Goal: Transaction & Acquisition: Purchase product/service

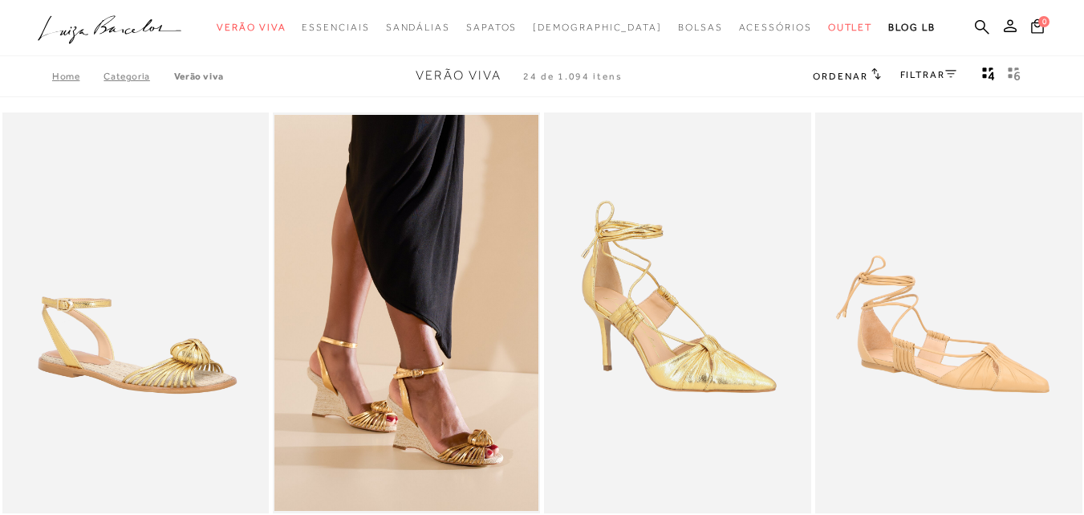
click at [157, 356] on img at bounding box center [137, 312] width 266 height 401
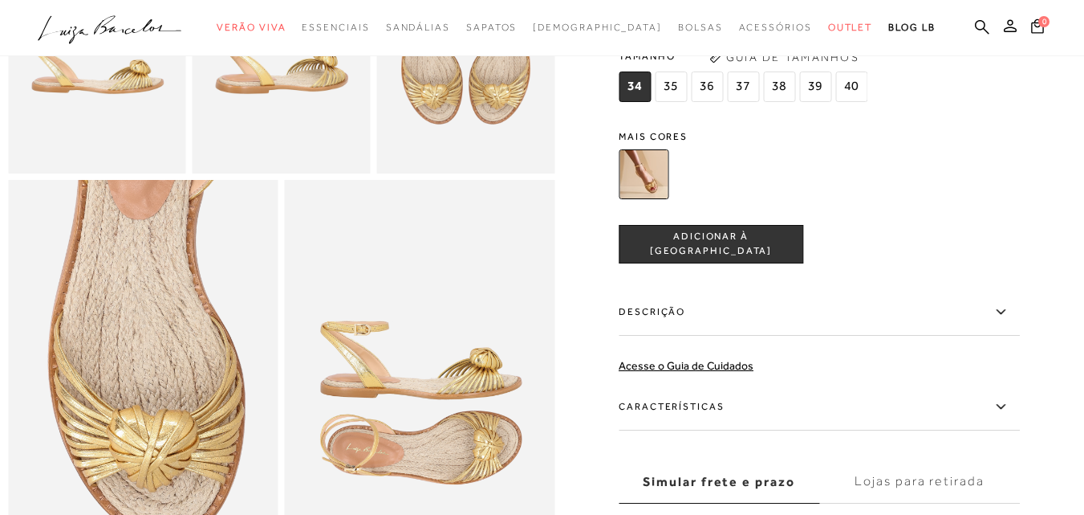
scroll to position [482, 0]
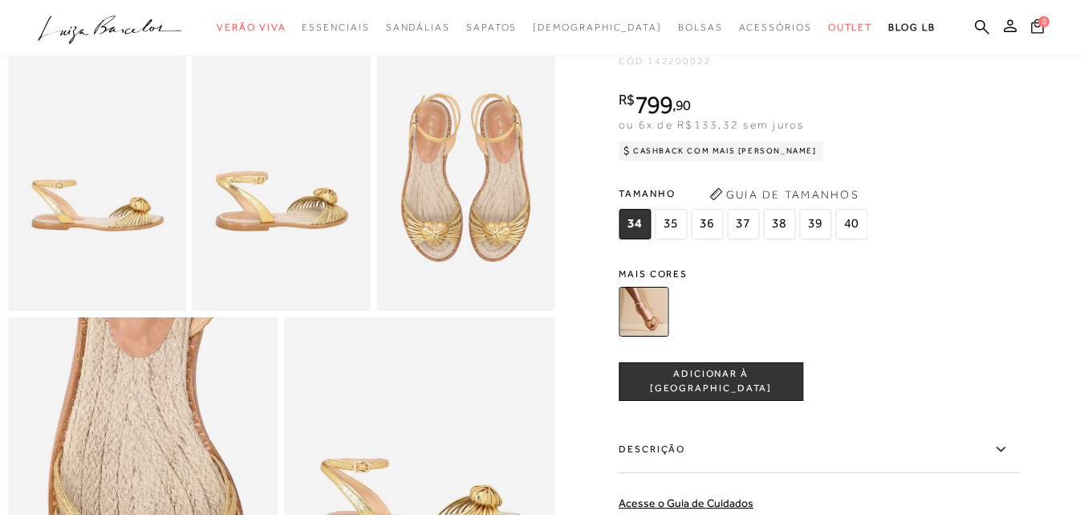
click at [440, 206] on img at bounding box center [465, 177] width 178 height 267
click at [316, 212] on img at bounding box center [282, 177] width 178 height 267
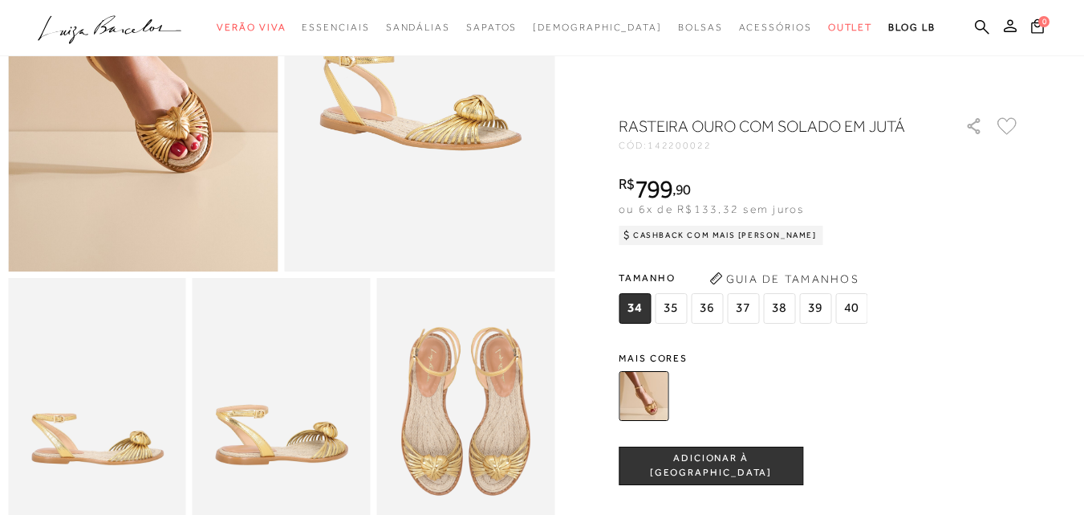
scroll to position [0, 0]
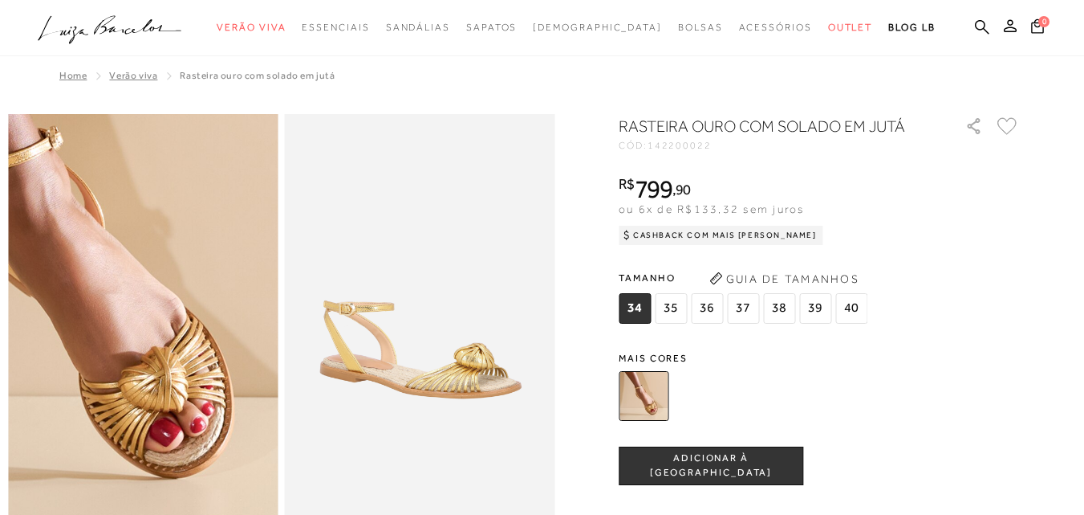
click at [190, 370] on img at bounding box center [94, 270] width 540 height 811
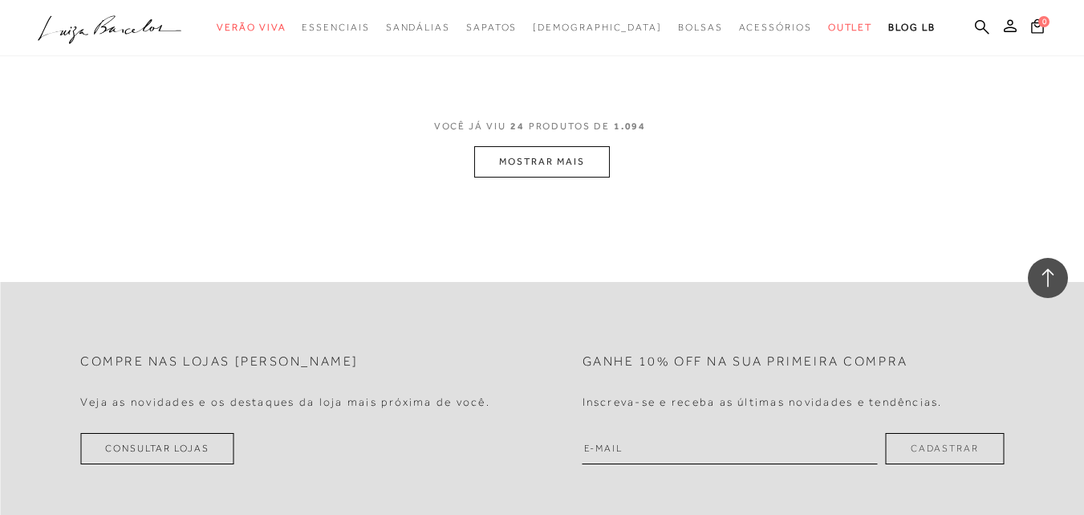
scroll to position [3039, 0]
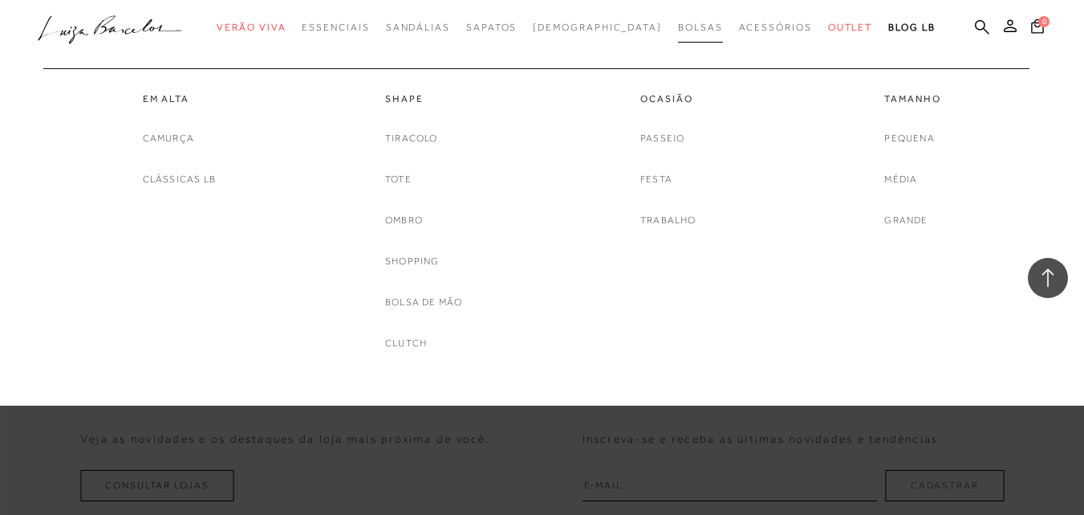
click at [678, 20] on link "Bolsas" at bounding box center [700, 28] width 45 height 30
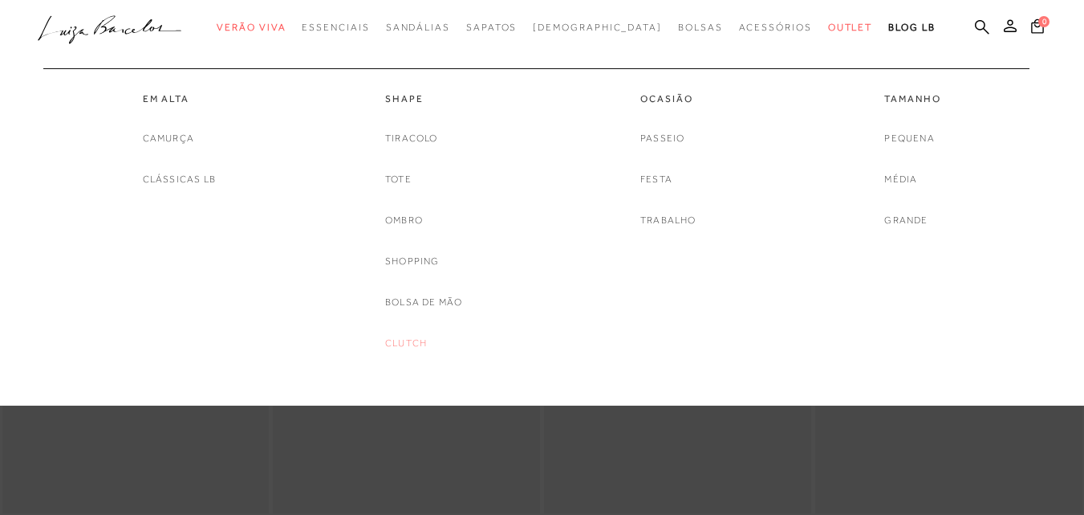
click at [418, 336] on link "Clutch" at bounding box center [406, 343] width 42 height 17
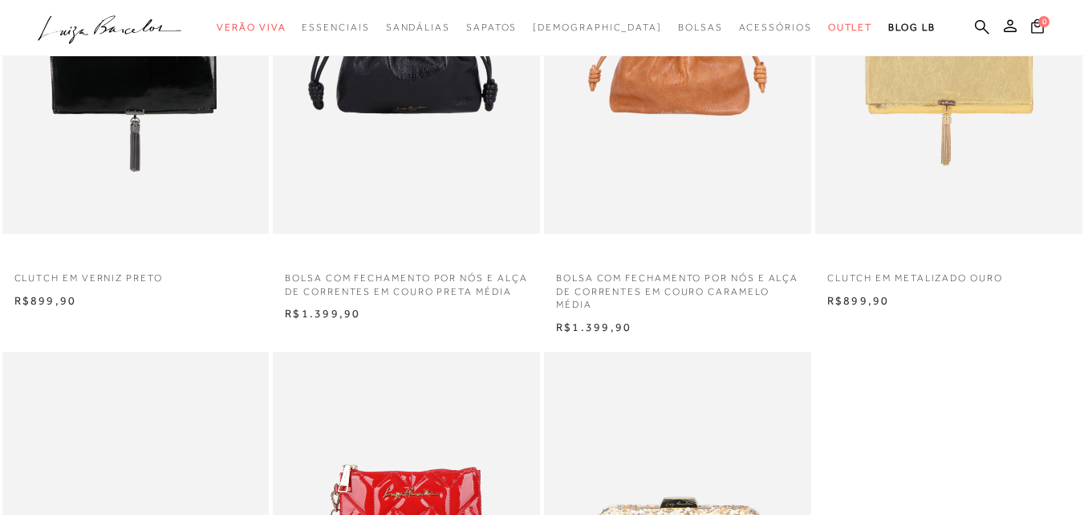
scroll to position [562, 0]
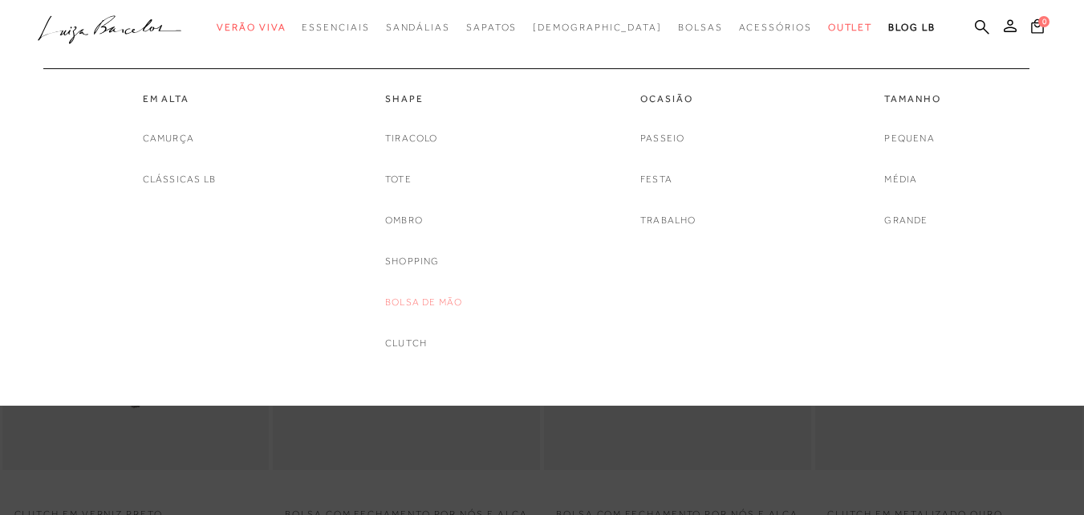
click at [441, 299] on link "Bolsa de mão" at bounding box center [423, 302] width 77 height 17
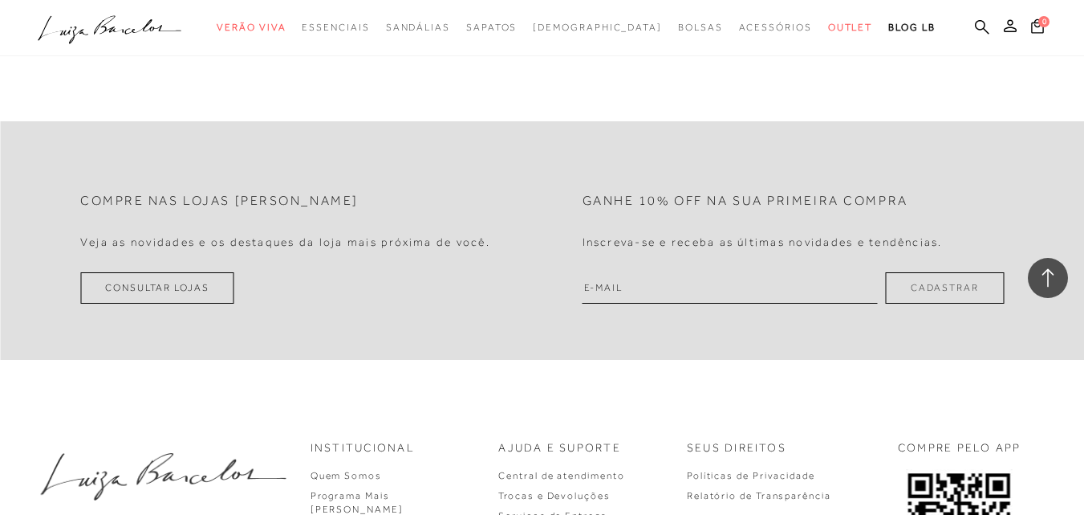
scroll to position [3050, 0]
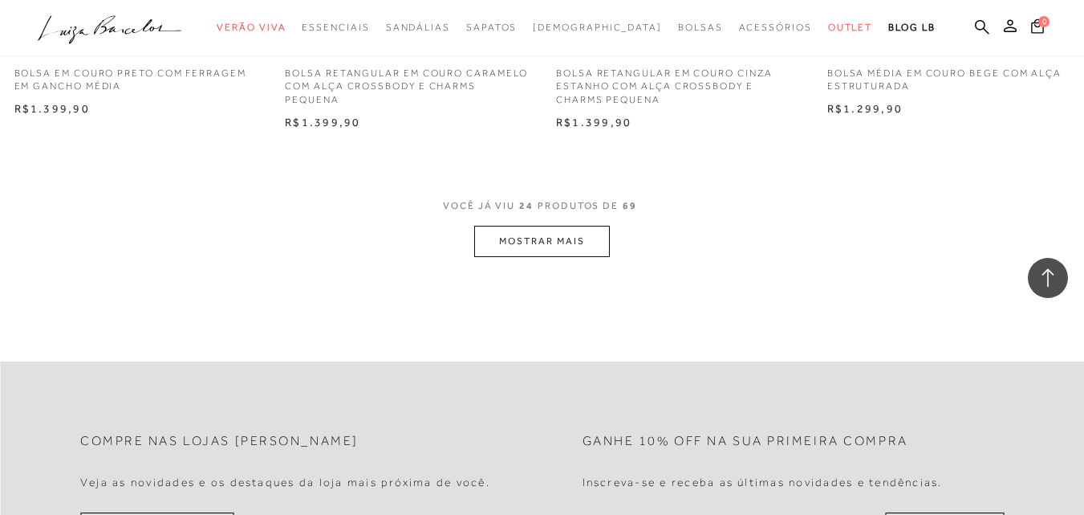
click at [574, 236] on button "MOSTRAR MAIS" at bounding box center [541, 241] width 135 height 31
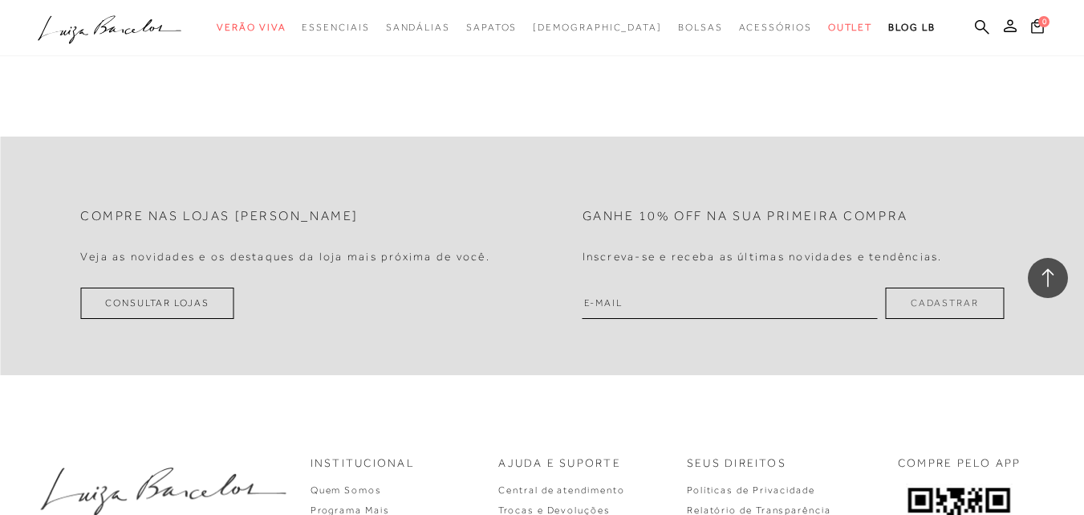
scroll to position [6552, 0]
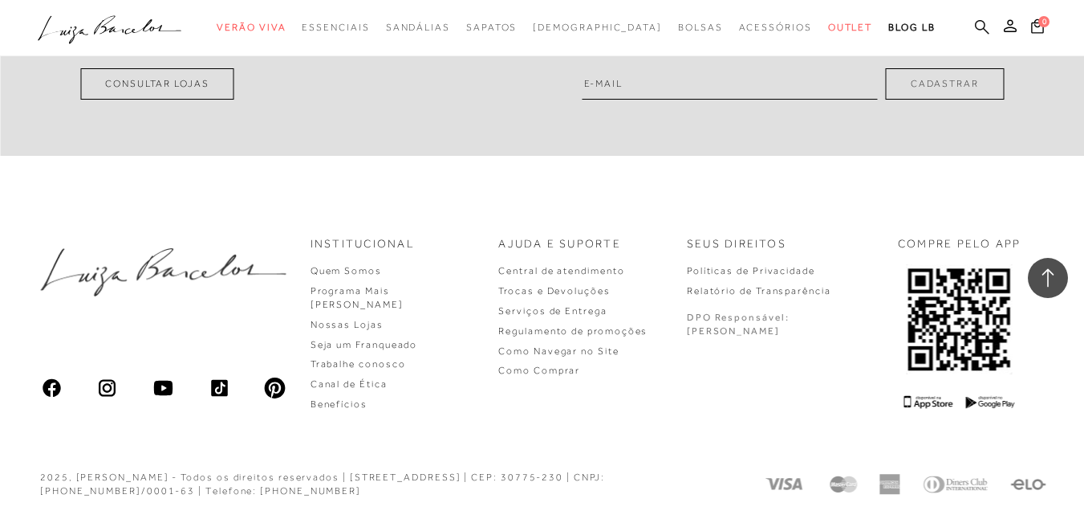
click at [975, 23] on icon at bounding box center [982, 26] width 14 height 15
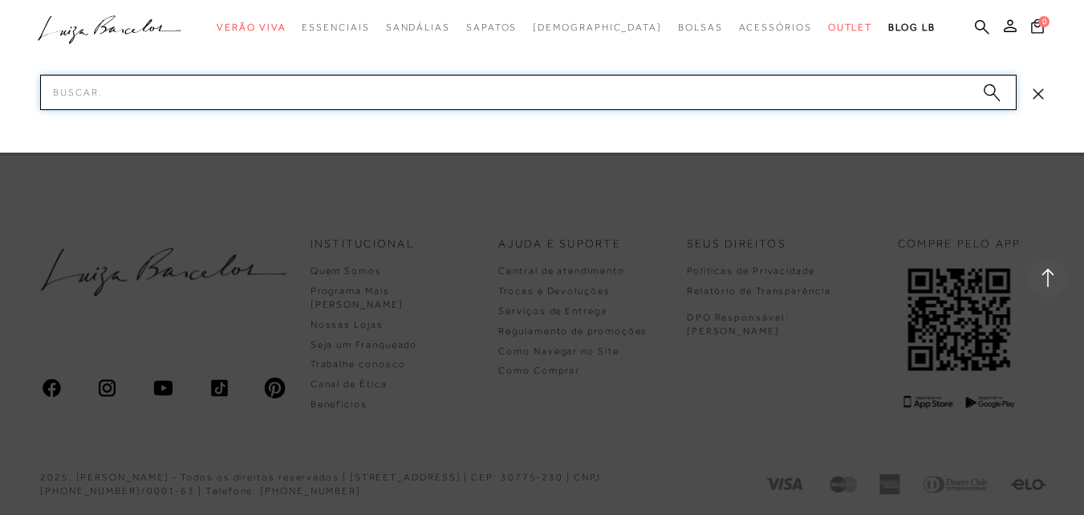
click at [644, 81] on input "Pesquisar" at bounding box center [528, 92] width 977 height 35
type input "RAIFA"
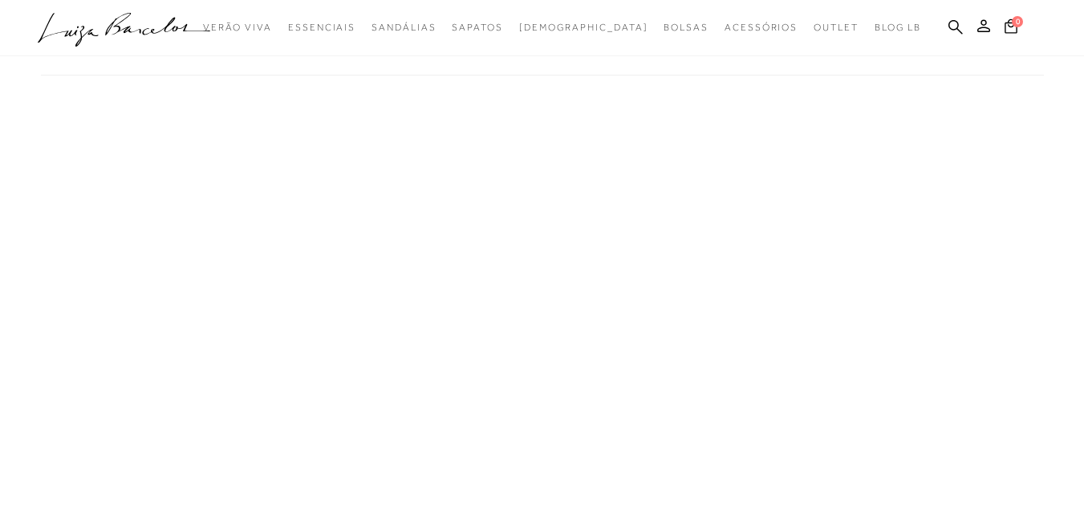
scroll to position [401, 0]
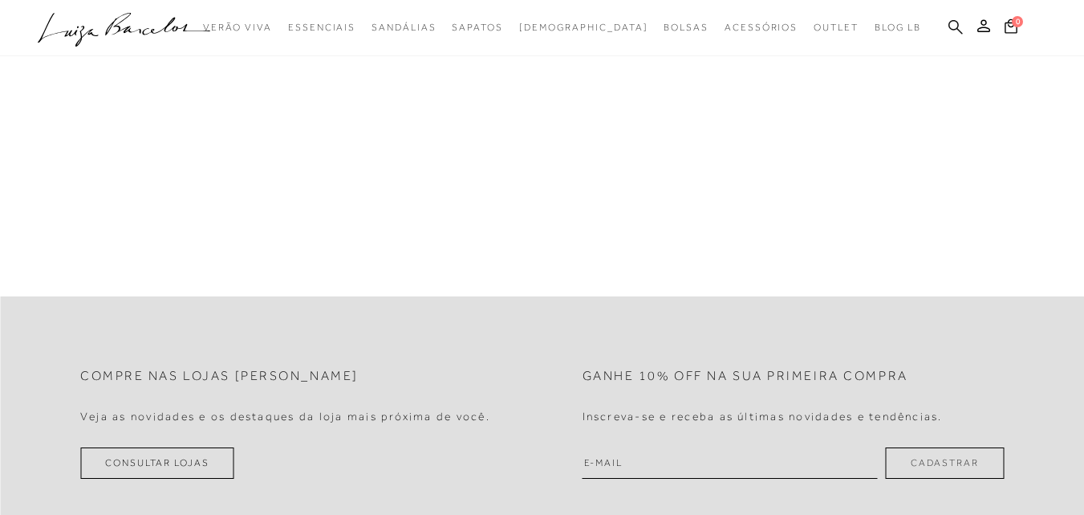
click at [958, 26] on icon at bounding box center [956, 26] width 14 height 14
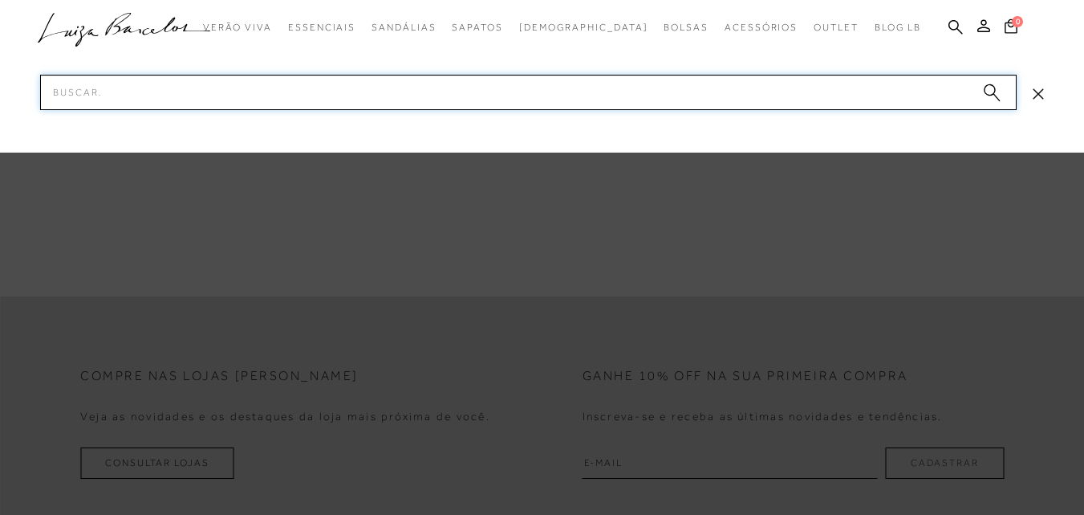
click at [249, 83] on input "Pesquisar" at bounding box center [528, 92] width 977 height 35
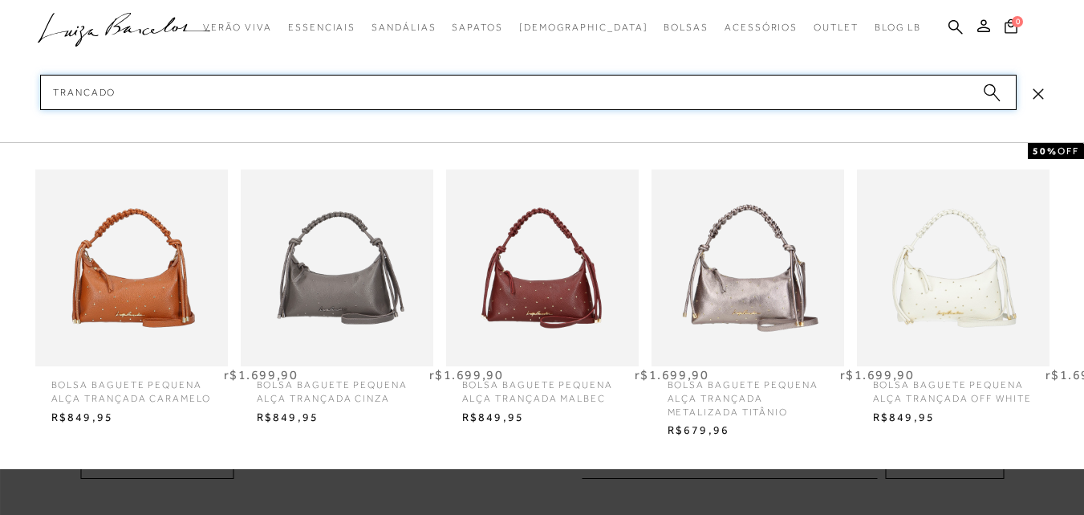
type input "TRANCADO]"
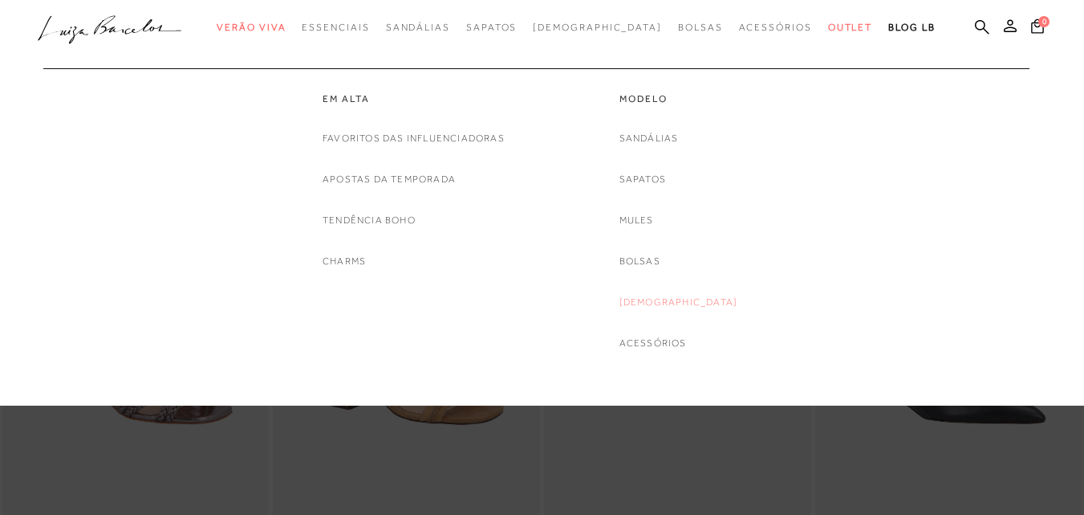
click at [677, 301] on link "[DEMOGRAPHIC_DATA]" at bounding box center [679, 302] width 119 height 17
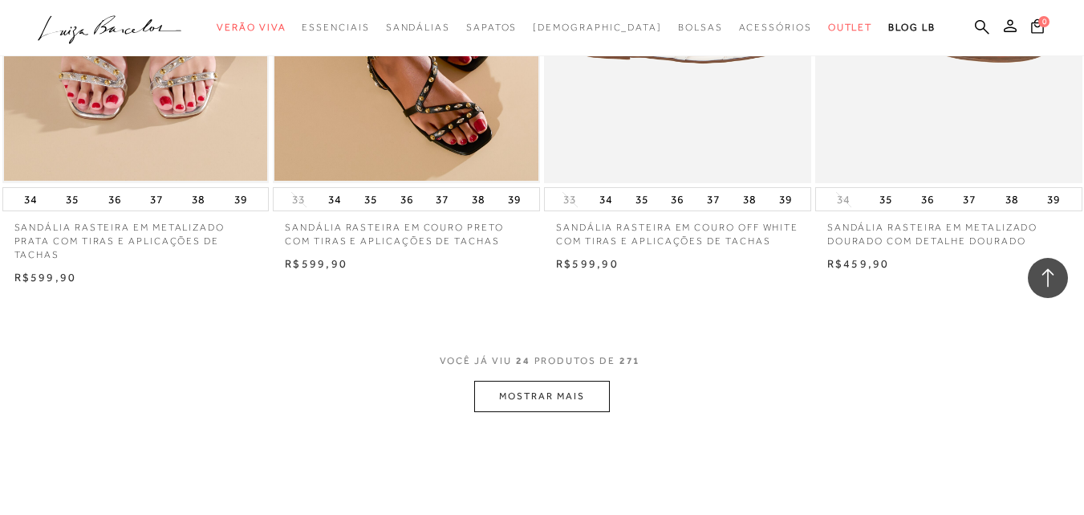
scroll to position [2890, 0]
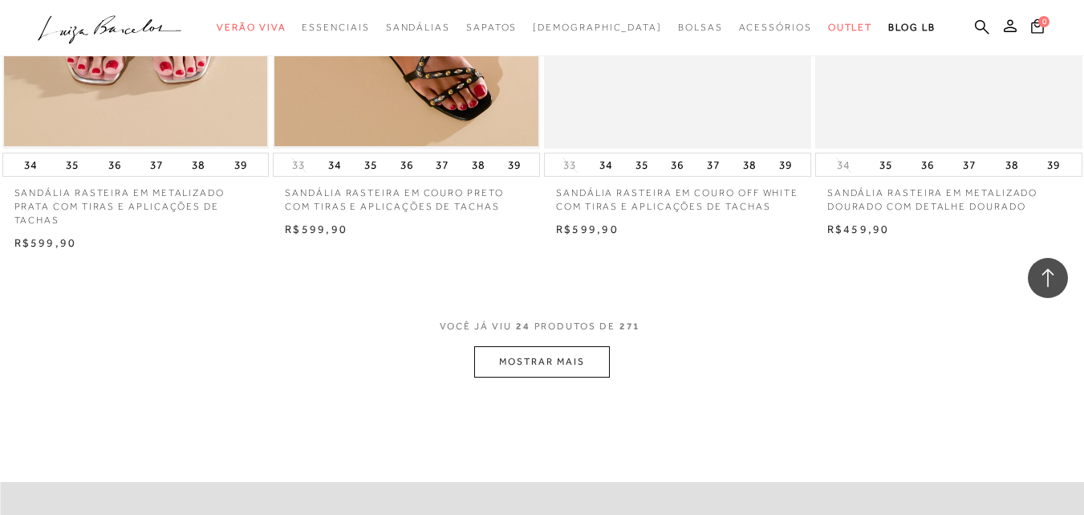
click at [549, 364] on button "MOSTRAR MAIS" at bounding box center [541, 361] width 135 height 31
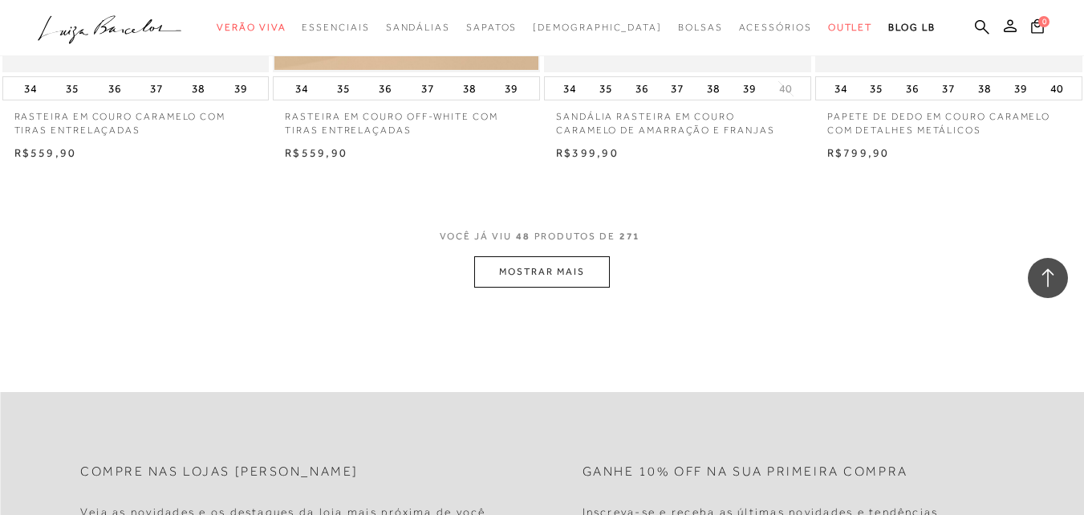
scroll to position [6020, 0]
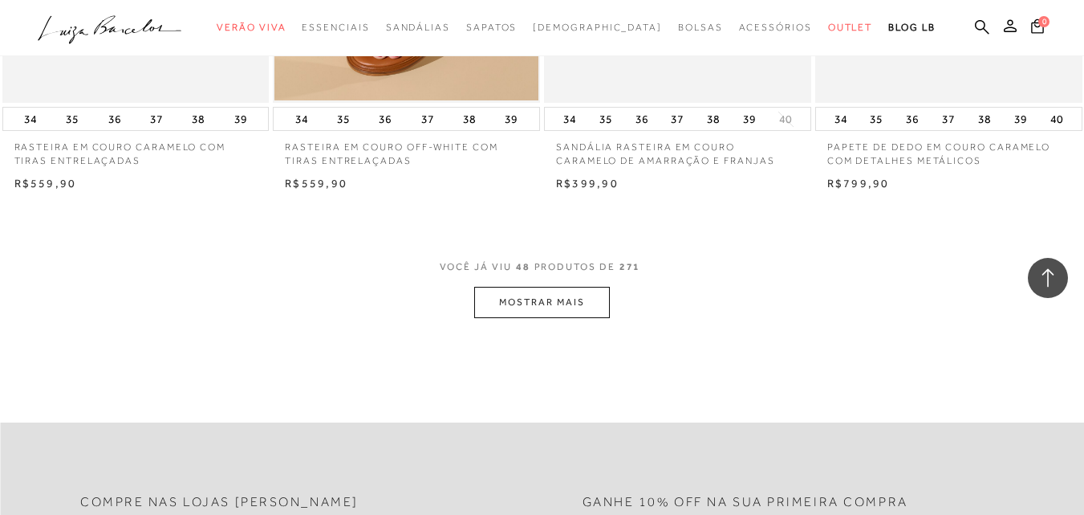
click at [570, 287] on button "MOSTRAR MAIS" at bounding box center [541, 302] width 135 height 31
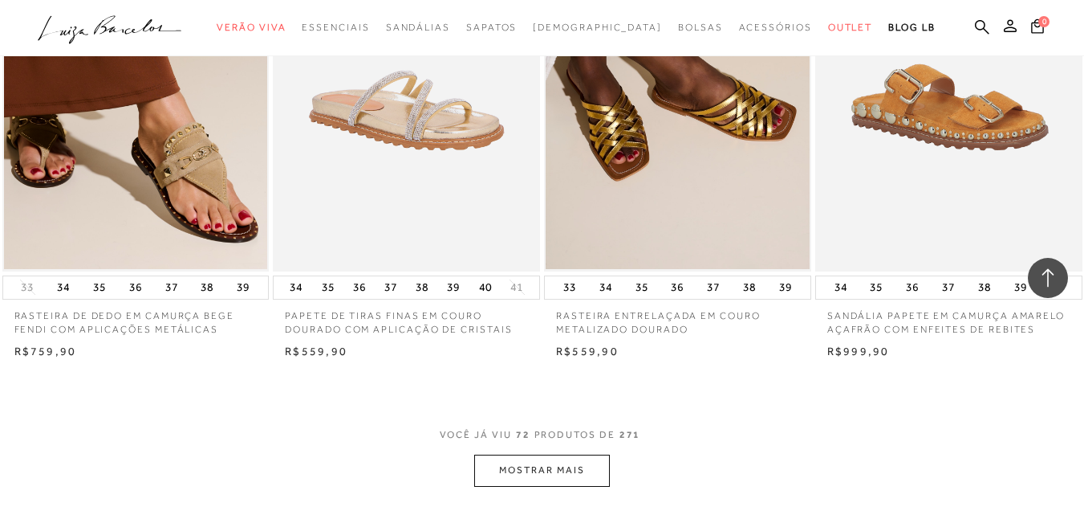
scroll to position [8990, 0]
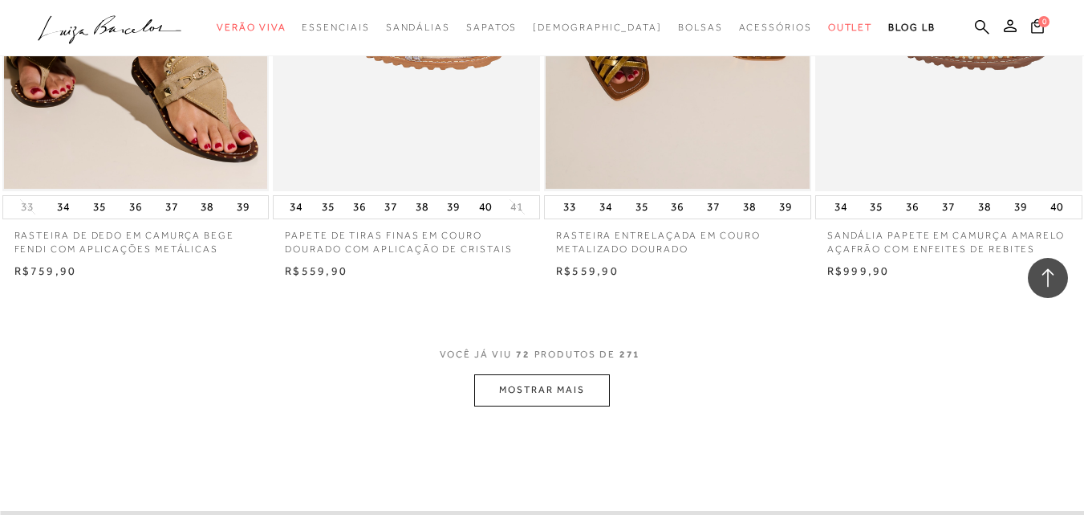
click at [572, 374] on button "MOSTRAR MAIS" at bounding box center [541, 389] width 135 height 31
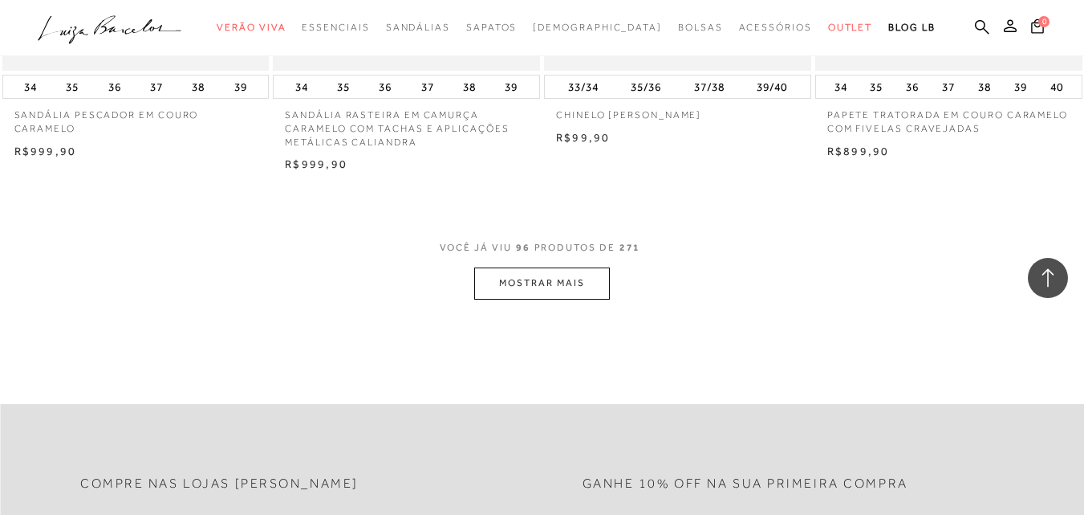
scroll to position [12201, 0]
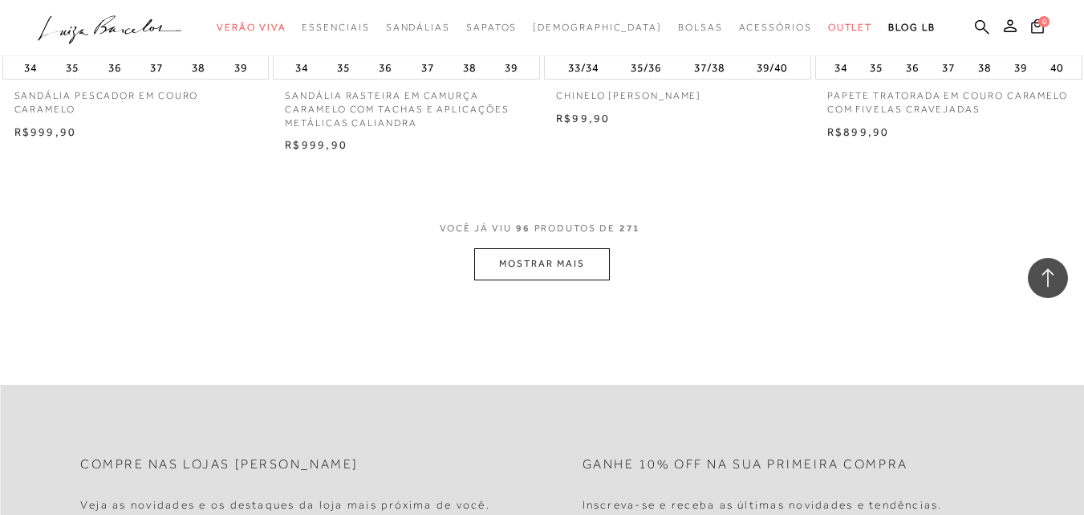
click at [575, 248] on button "MOSTRAR MAIS" at bounding box center [541, 263] width 135 height 31
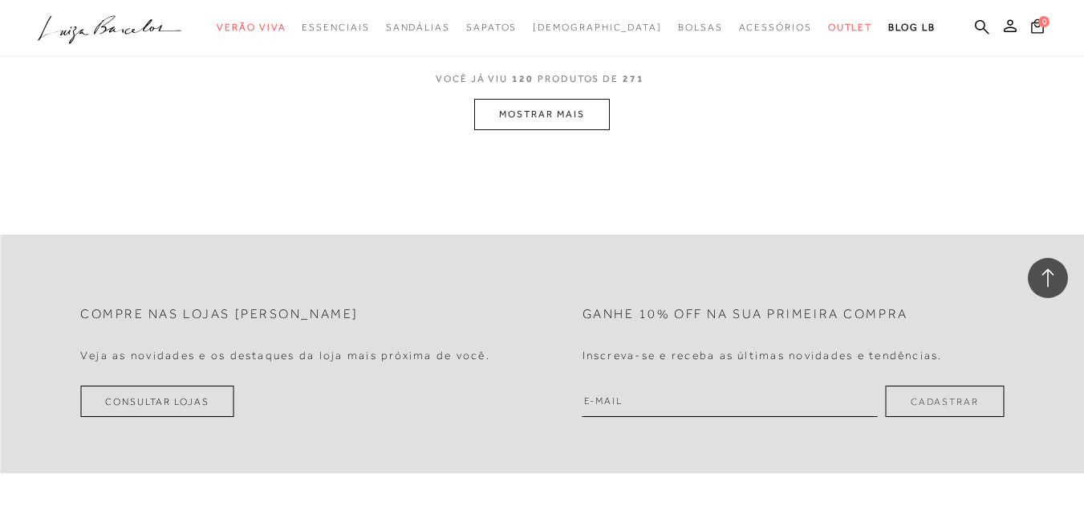
scroll to position [15412, 0]
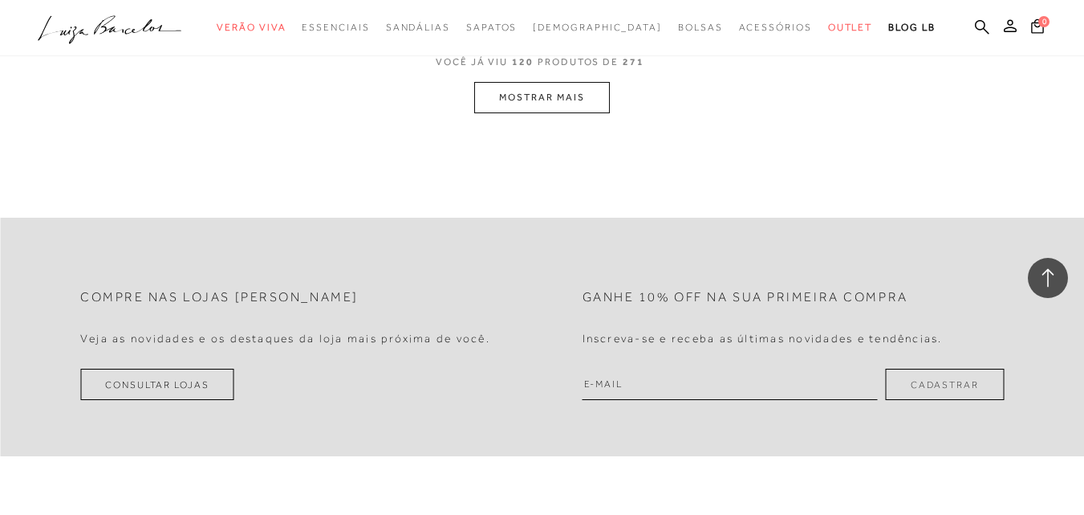
click at [575, 82] on button "MOSTRAR MAIS" at bounding box center [541, 97] width 135 height 31
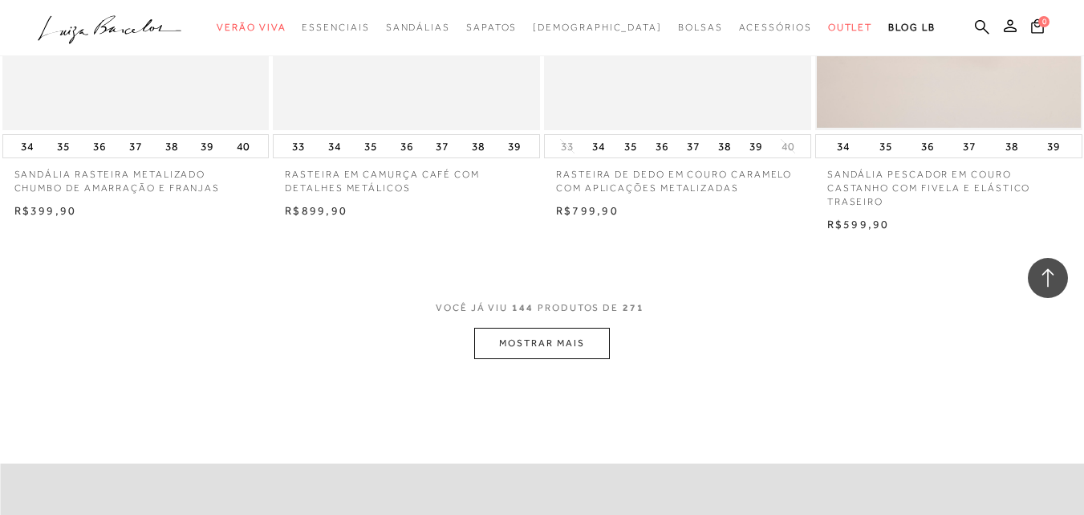
scroll to position [18298, 0]
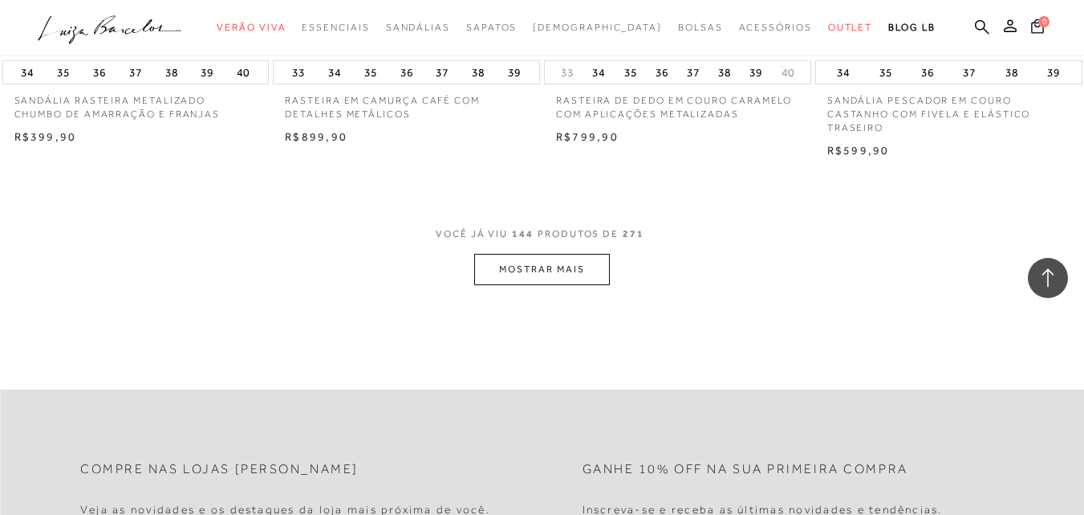
click at [596, 254] on button "MOSTRAR MAIS" at bounding box center [541, 269] width 135 height 31
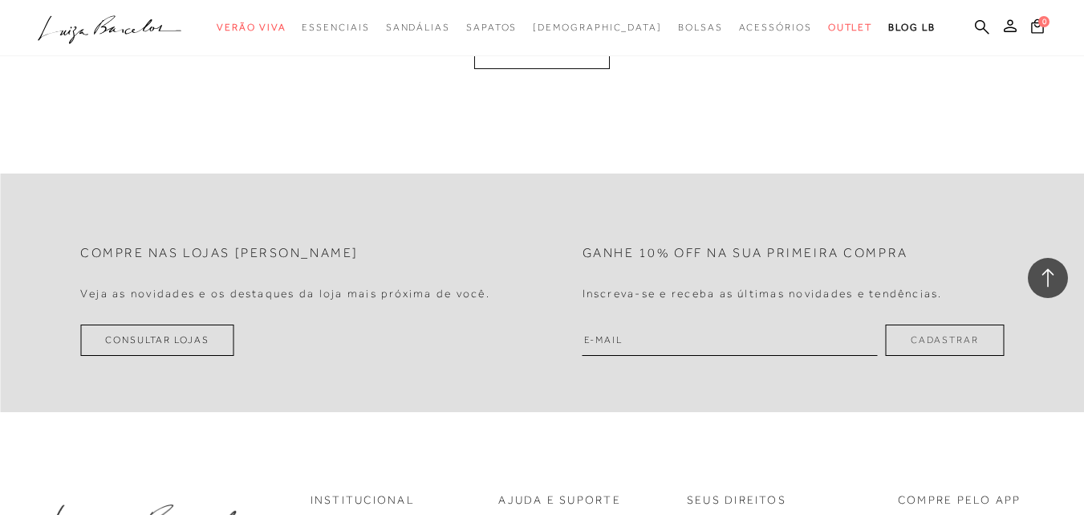
scroll to position [21306, 0]
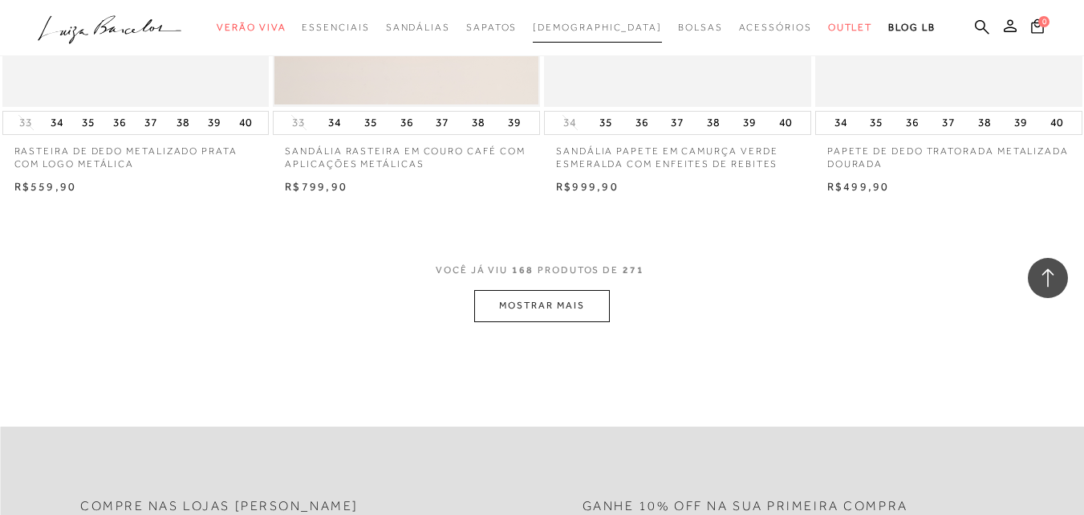
click at [615, 29] on span "[DEMOGRAPHIC_DATA]" at bounding box center [597, 27] width 129 height 11
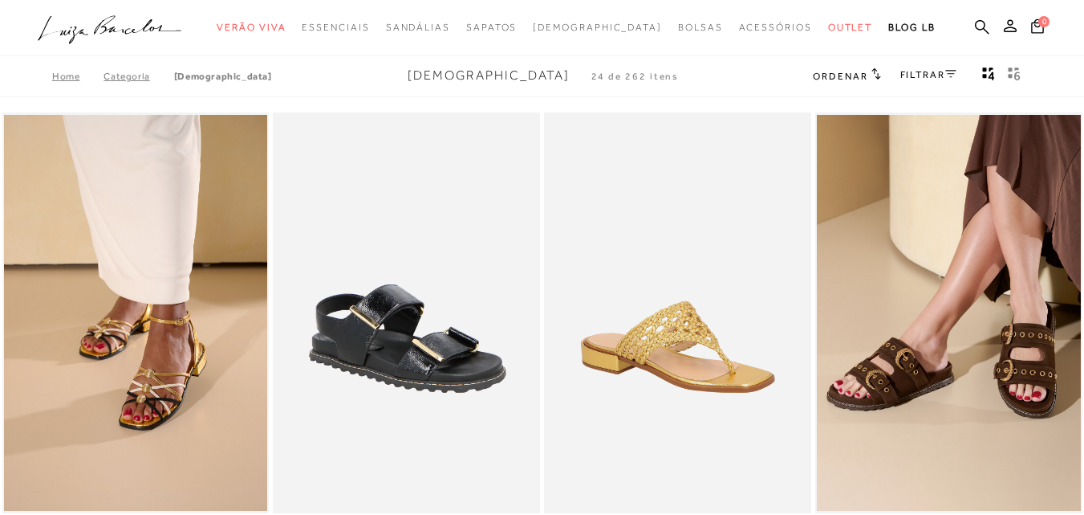
click at [941, 76] on link "FILTRAR" at bounding box center [929, 74] width 56 height 11
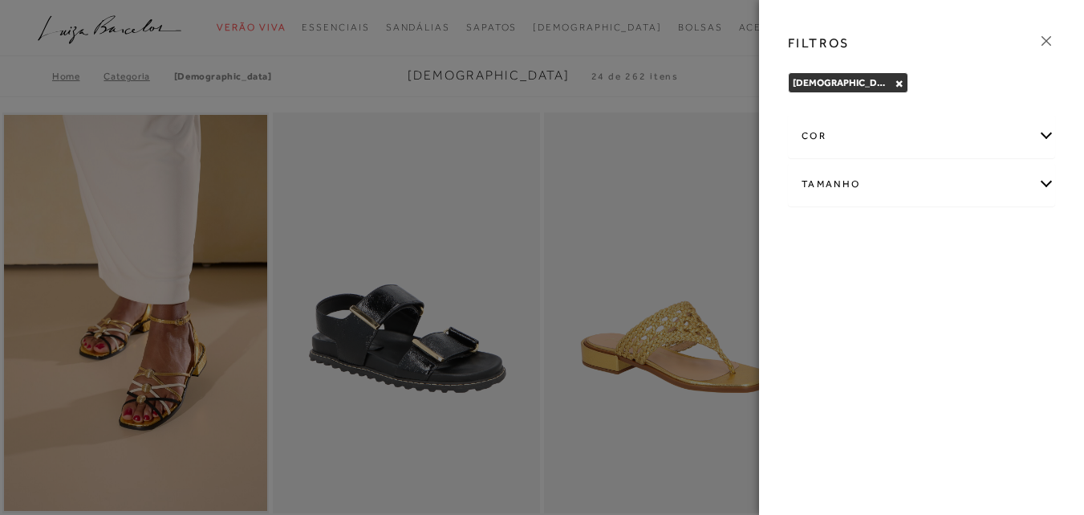
click at [881, 136] on div "cor" at bounding box center [922, 136] width 266 height 43
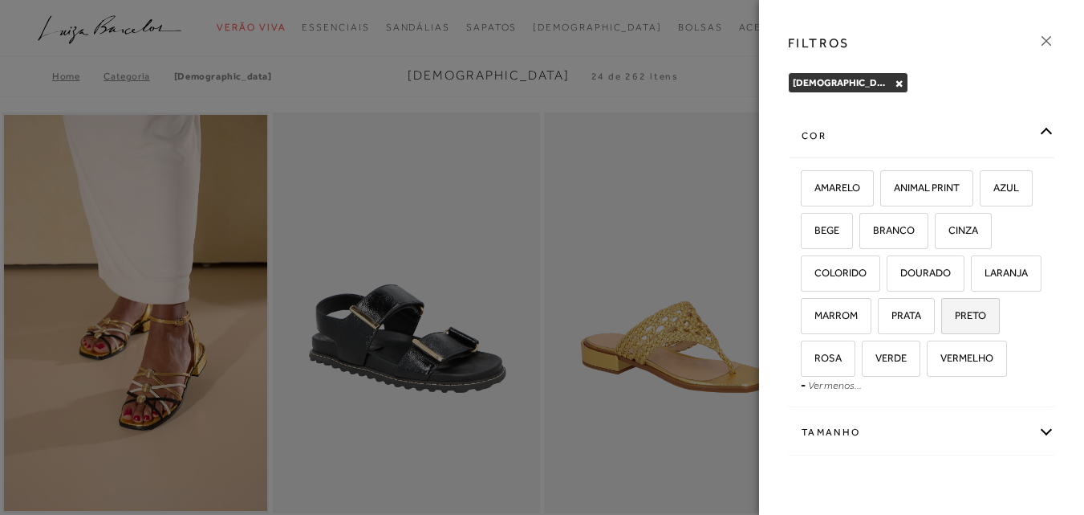
click at [943, 321] on span "PRETO" at bounding box center [964, 315] width 43 height 12
click at [939, 326] on input "PRETO" at bounding box center [947, 318] width 16 height 16
checkbox input "true"
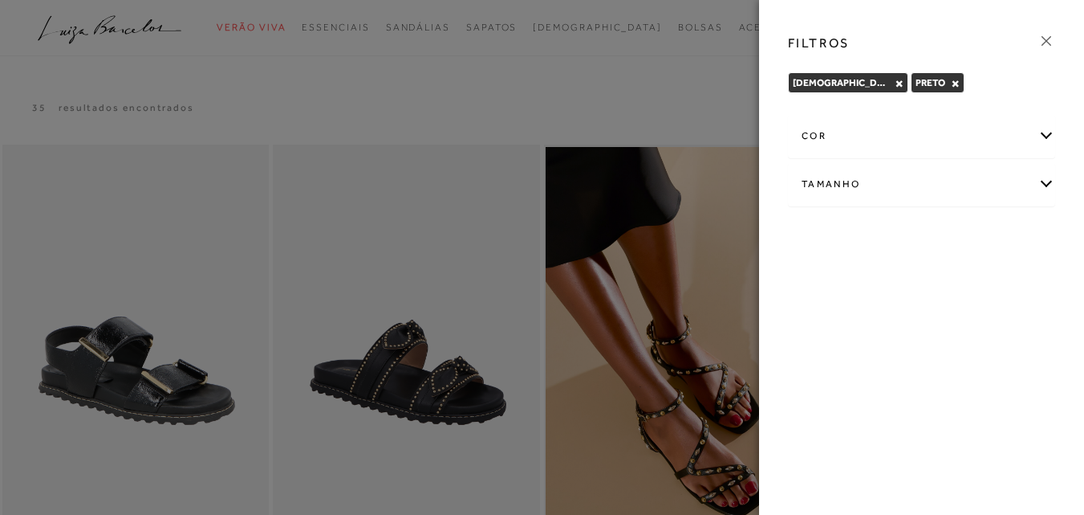
click at [696, 101] on div at bounding box center [542, 257] width 1084 height 515
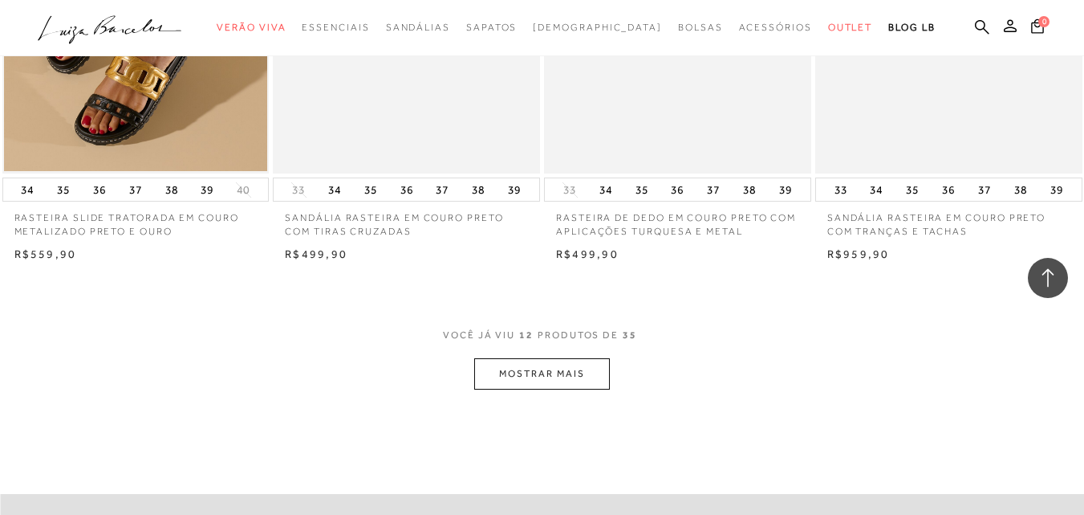
scroll to position [1445, 0]
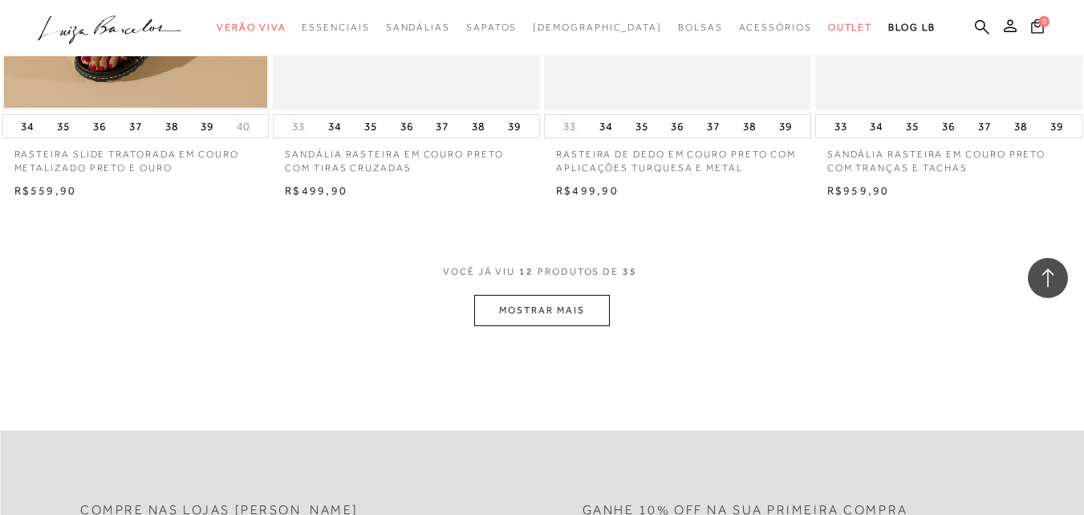
click at [586, 305] on button "MOSTRAR MAIS" at bounding box center [541, 310] width 135 height 31
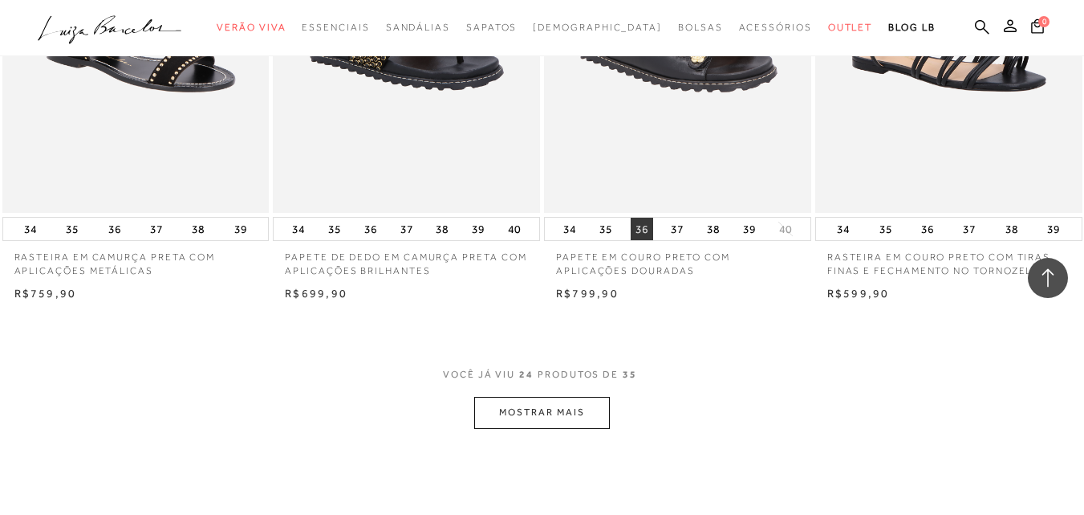
scroll to position [3050, 0]
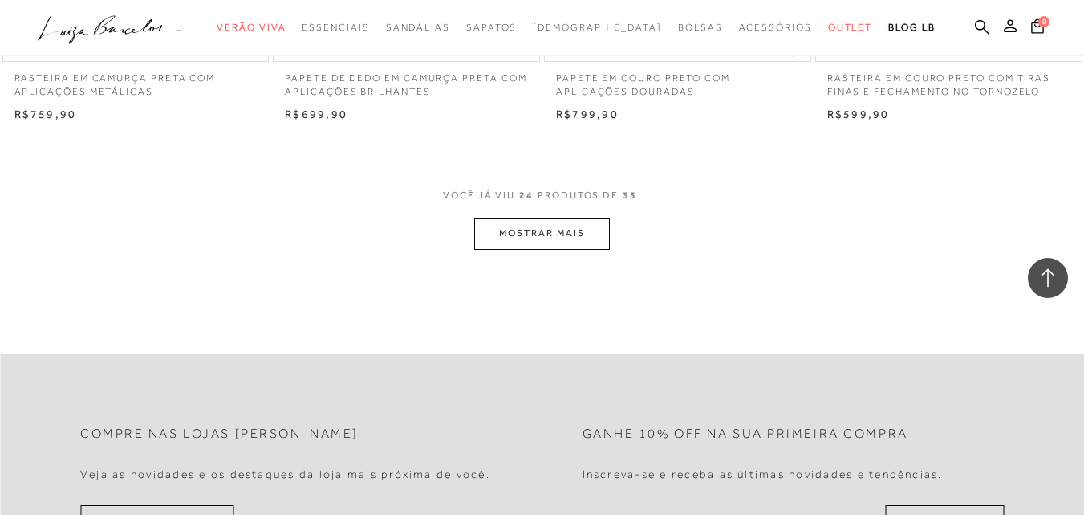
click at [584, 231] on button "MOSTRAR MAIS" at bounding box center [541, 233] width 135 height 31
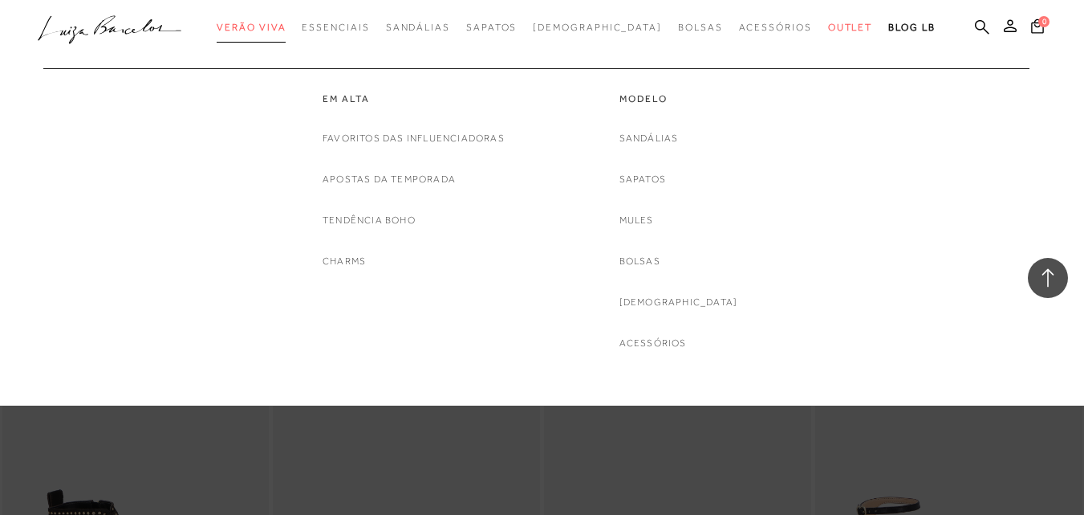
click at [271, 30] on span "Verão Viva" at bounding box center [251, 27] width 69 height 11
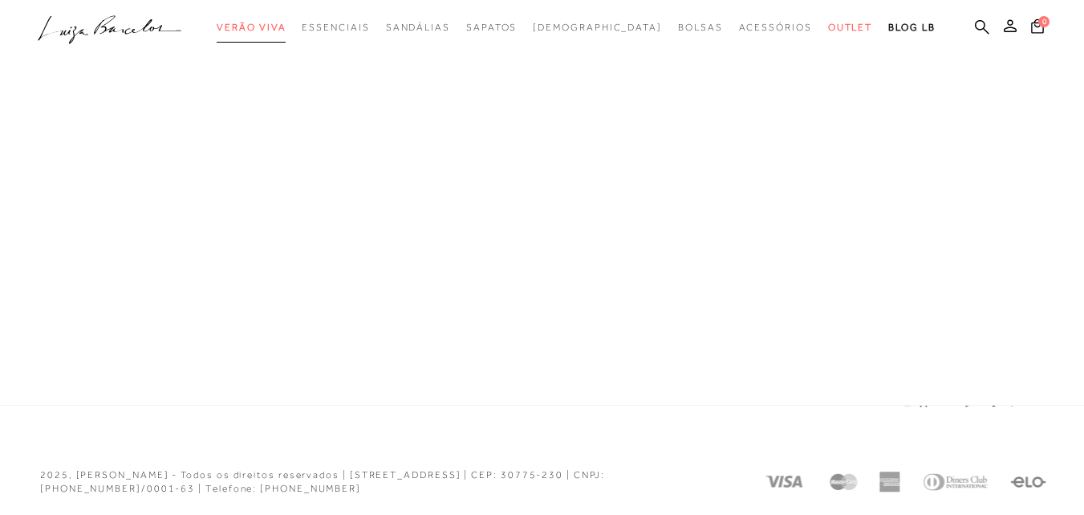
scroll to position [747, 0]
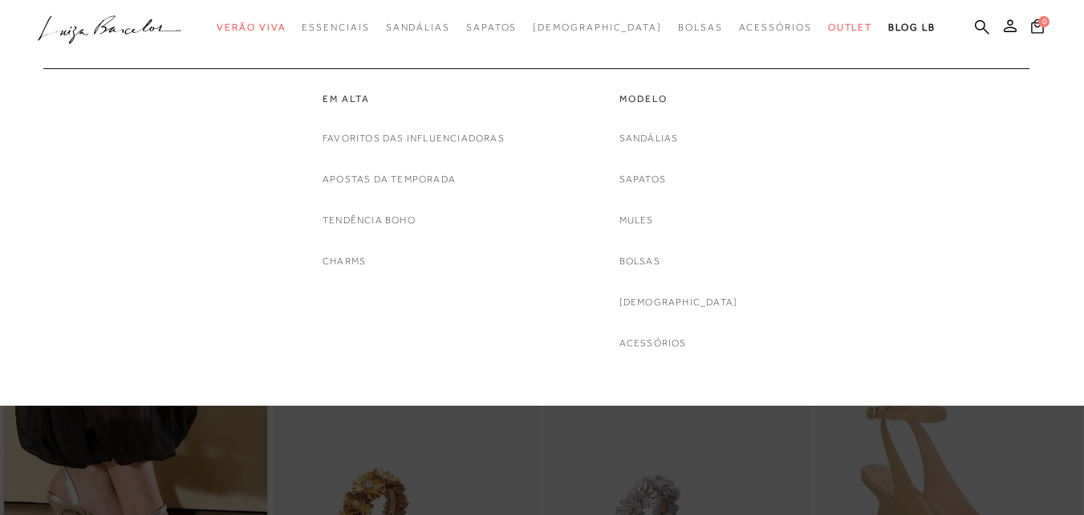
click at [930, 158] on div "Em alta Favoritos das Influenciadoras Apostas da Temporada Tendência Boho Charm…" at bounding box center [534, 209] width 978 height 283
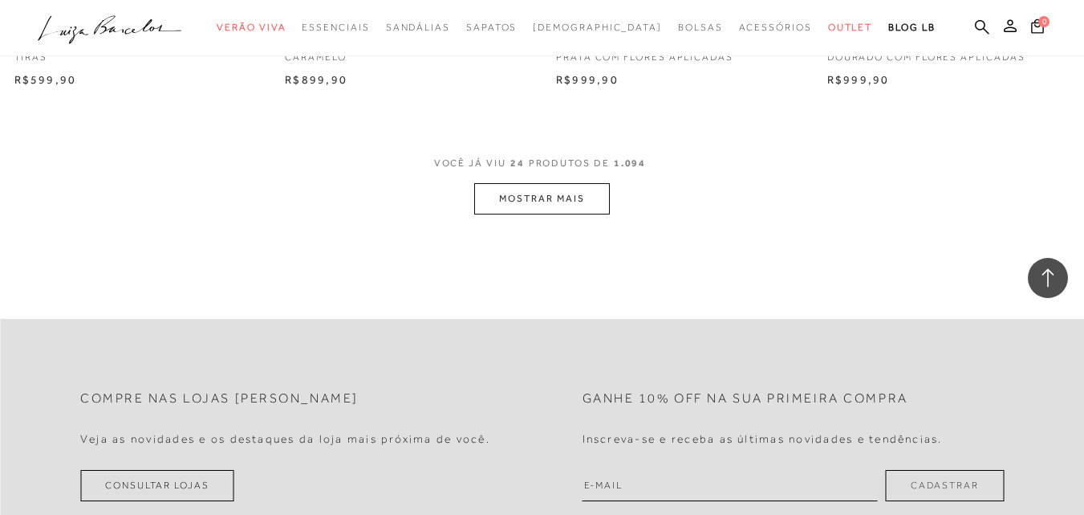
scroll to position [2477, 0]
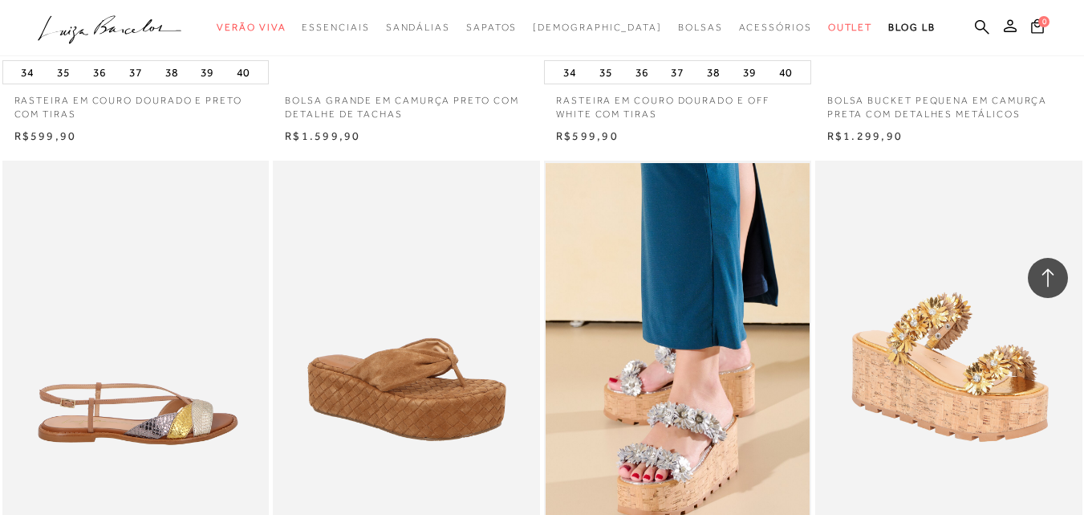
click at [139, 270] on img at bounding box center [137, 361] width 266 height 401
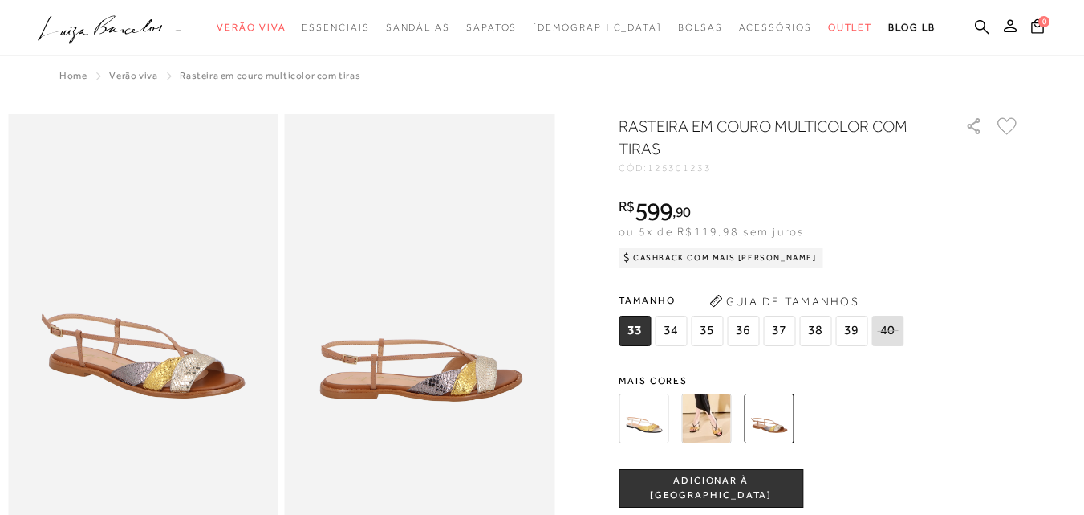
click at [709, 410] on img at bounding box center [706, 418] width 50 height 50
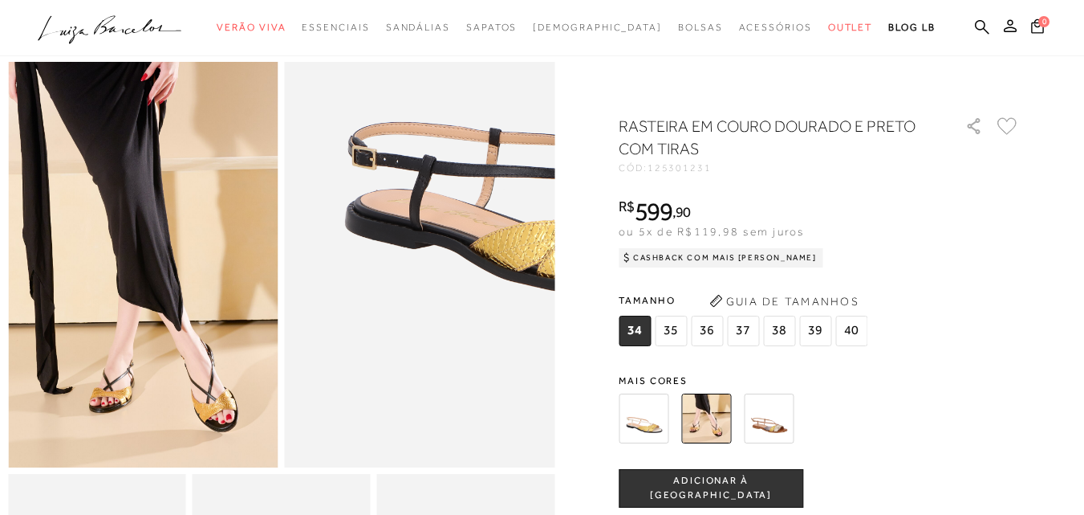
scroll to position [80, 0]
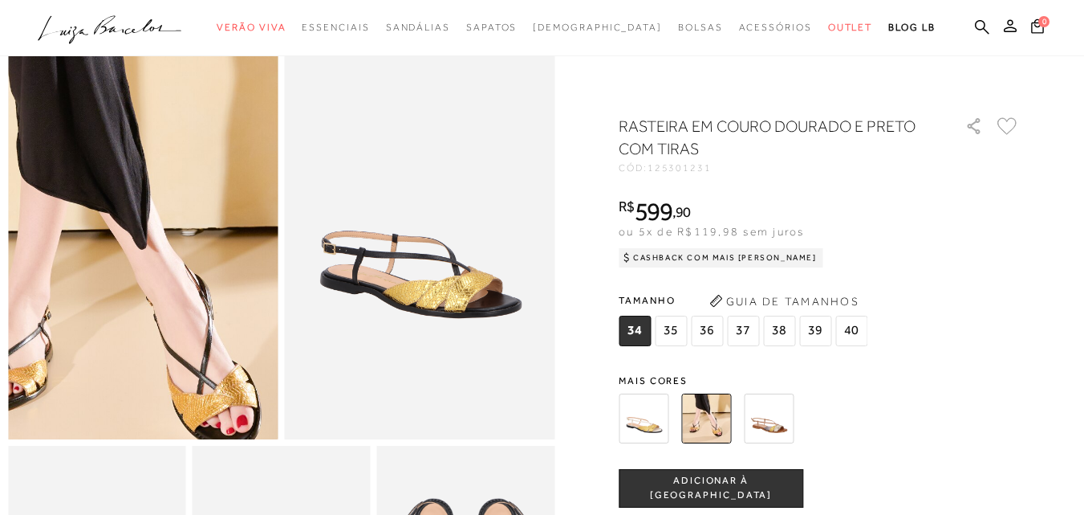
click at [215, 364] on img at bounding box center [69, 116] width 540 height 811
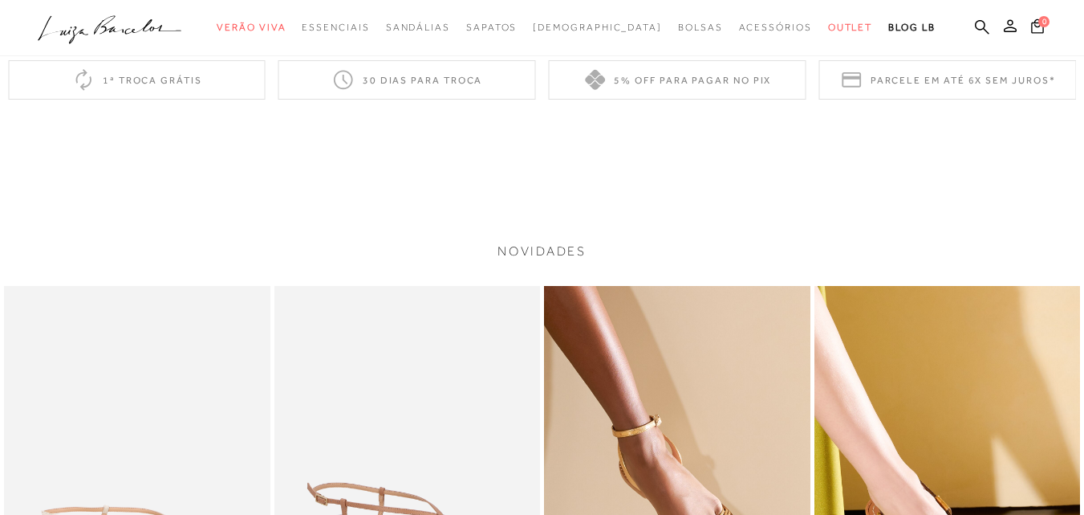
scroll to position [1284, 0]
